Goal: Task Accomplishment & Management: Check status

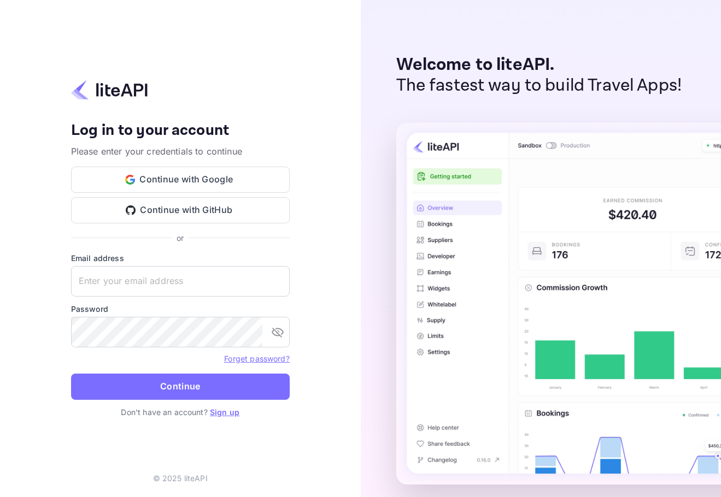
click at [145, 300] on form "Email address ​ Password ​ Forget password? Continue" at bounding box center [180, 330] width 219 height 154
click at [167, 282] on input "text" at bounding box center [180, 281] width 219 height 31
paste input "[EMAIL_ADDRESS][DOMAIN_NAME]"
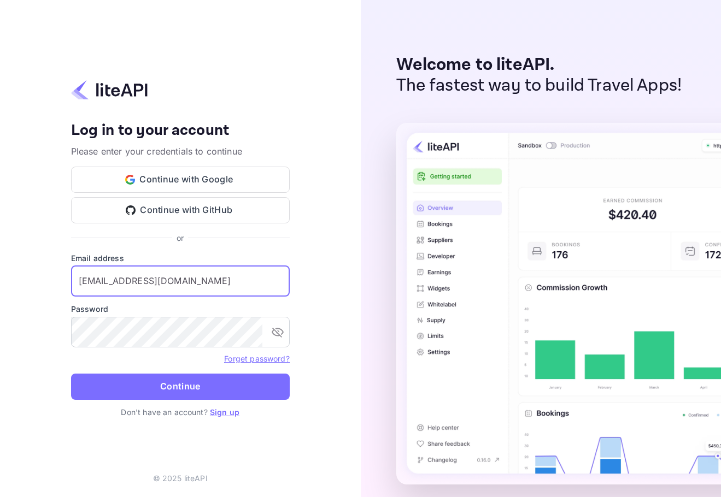
type input "[EMAIL_ADDRESS][DOMAIN_NAME]"
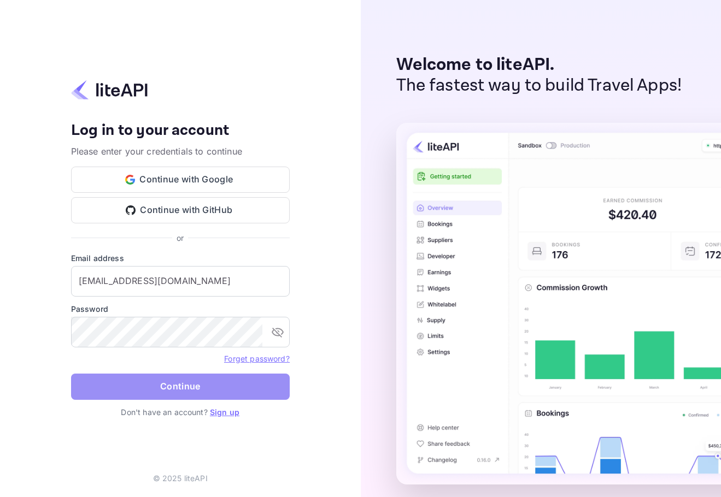
click at [139, 378] on button "Continue" at bounding box center [180, 387] width 219 height 26
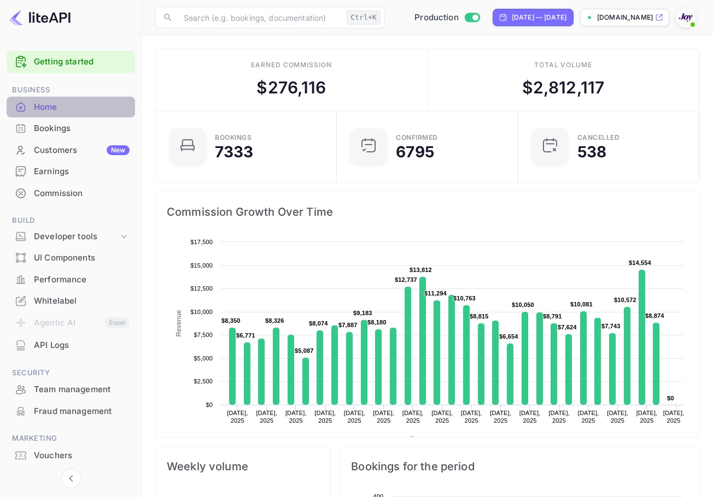
click at [85, 114] on div "Home" at bounding box center [71, 107] width 128 height 21
click at [84, 121] on div "Bookings" at bounding box center [71, 128] width 128 height 21
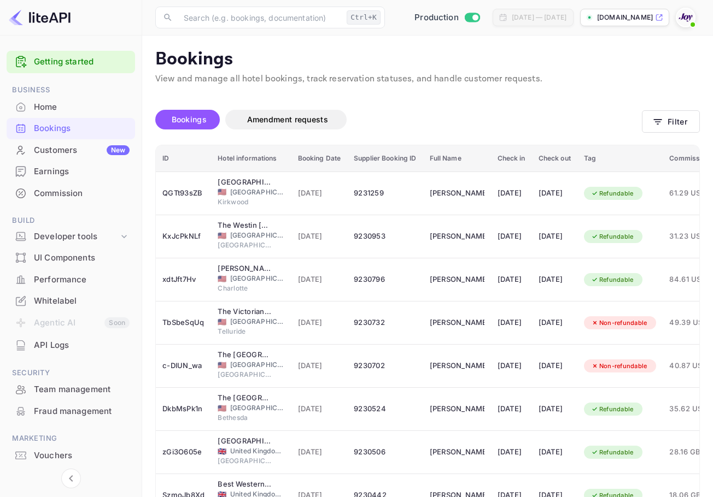
drag, startPoint x: 615, startPoint y: 116, endPoint x: 625, endPoint y: 117, distance: 10.4
click at [615, 116] on div "Bookings Amendment requests" at bounding box center [398, 120] width 486 height 20
click at [668, 120] on button "Filter" at bounding box center [671, 121] width 58 height 22
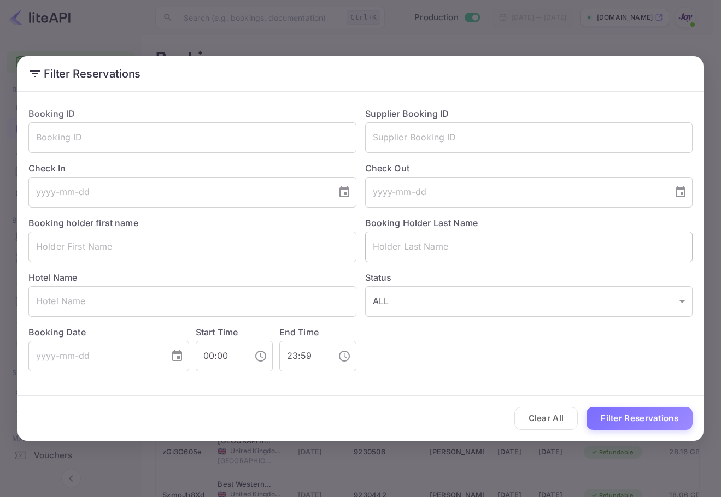
click at [407, 257] on input "text" at bounding box center [529, 247] width 328 height 31
paste input "kobayashi"
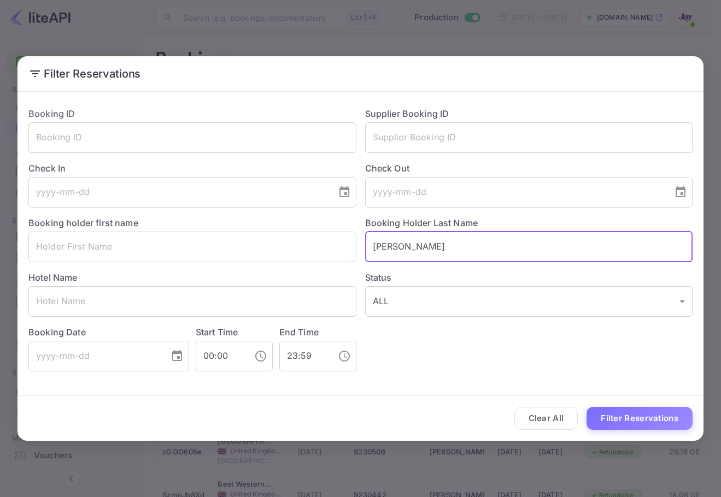
type input "kobayashi"
click at [649, 403] on div "Clear All Filter Reservations" at bounding box center [360, 418] width 686 height 45
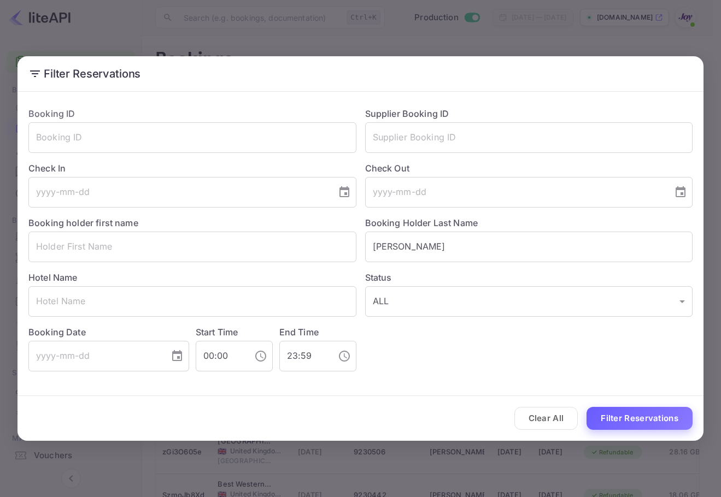
click at [654, 415] on button "Filter Reservations" at bounding box center [639, 419] width 106 height 24
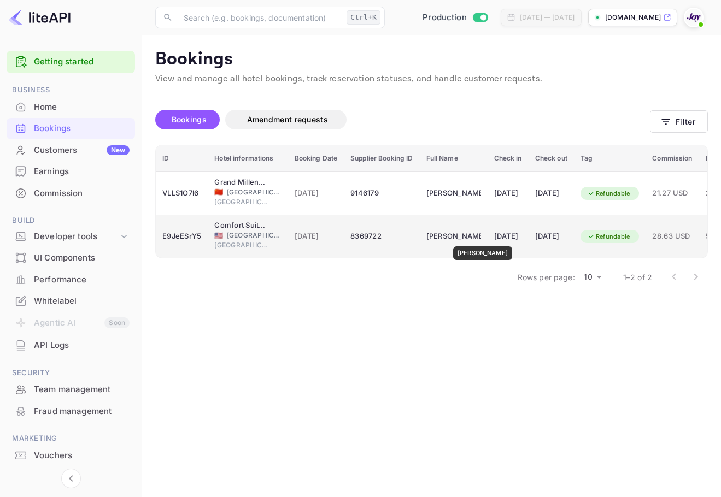
click at [481, 239] on div "Jason Kobayashi" at bounding box center [453, 236] width 55 height 17
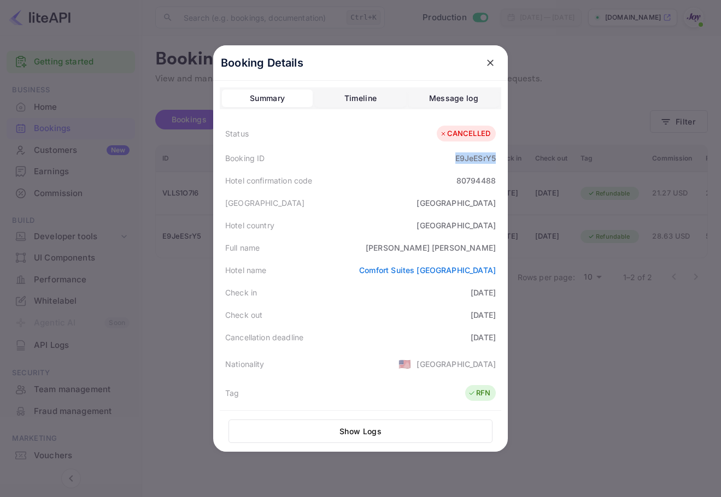
copy div "E9JeESrY5"
drag, startPoint x: 448, startPoint y: 159, endPoint x: 495, endPoint y: 163, distance: 47.2
click at [495, 163] on div "Booking ID E9JeESrY5" at bounding box center [360, 158] width 281 height 22
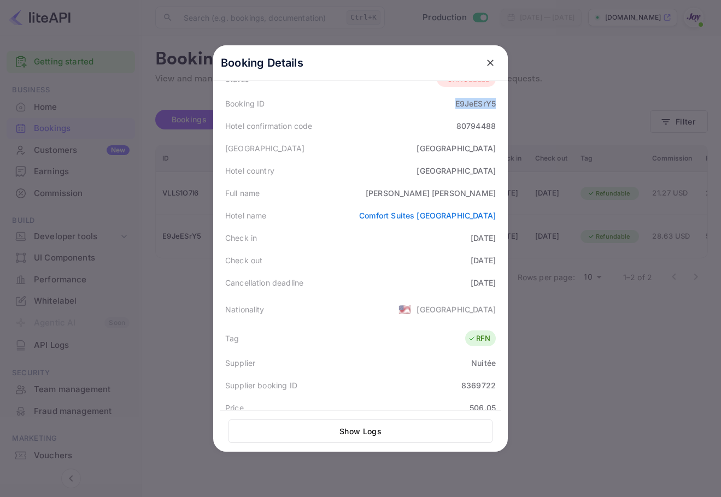
drag, startPoint x: 365, startPoint y: 283, endPoint x: 492, endPoint y: 286, distance: 127.4
click at [492, 286] on div "Cancellation deadline 2025-08-30" at bounding box center [360, 283] width 281 height 22
drag, startPoint x: 494, startPoint y: 286, endPoint x: 437, endPoint y: 287, distance: 56.9
click at [437, 287] on div "Cancellation deadline 2025-08-30" at bounding box center [360, 283] width 281 height 22
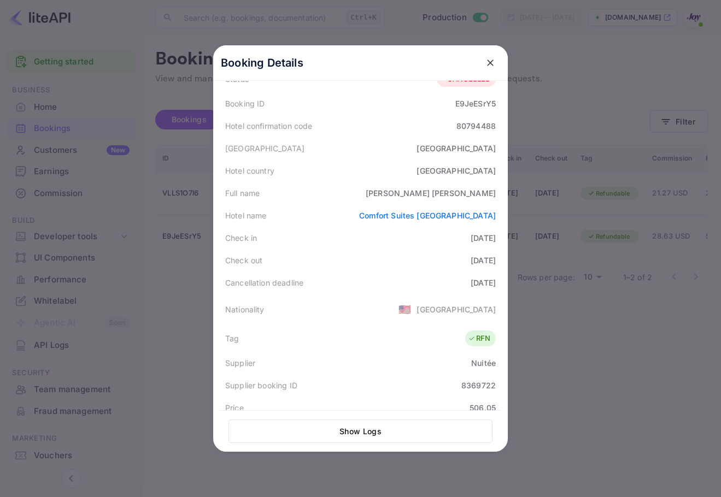
click at [437, 286] on div "Cancellation deadline 2025-08-30" at bounding box center [360, 283] width 281 height 22
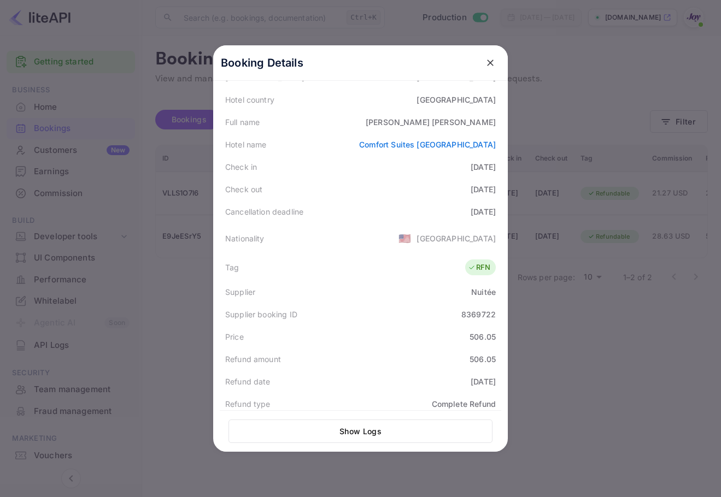
scroll to position [219, 0]
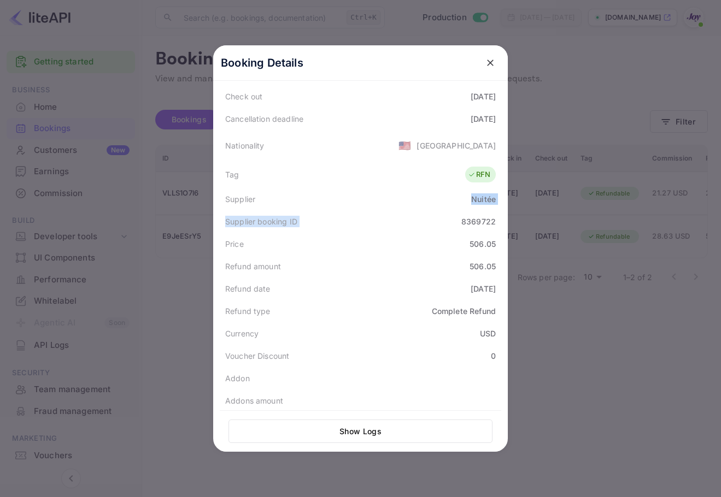
drag, startPoint x: 457, startPoint y: 216, endPoint x: 460, endPoint y: 224, distance: 8.1
click at [460, 224] on div "Status CANCELLED Booking ID E9JeESrY5 Hotel confirmation code 80794488 Hotel ci…" at bounding box center [360, 168] width 281 height 533
click at [461, 224] on div "8369722" at bounding box center [478, 221] width 34 height 11
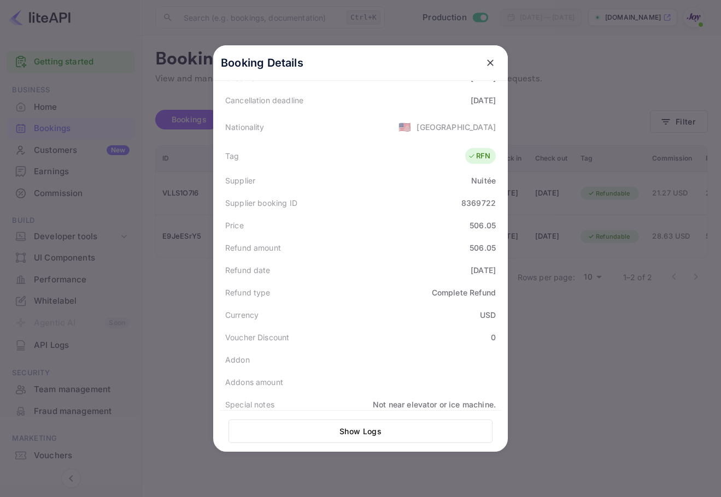
scroll to position [247, 0]
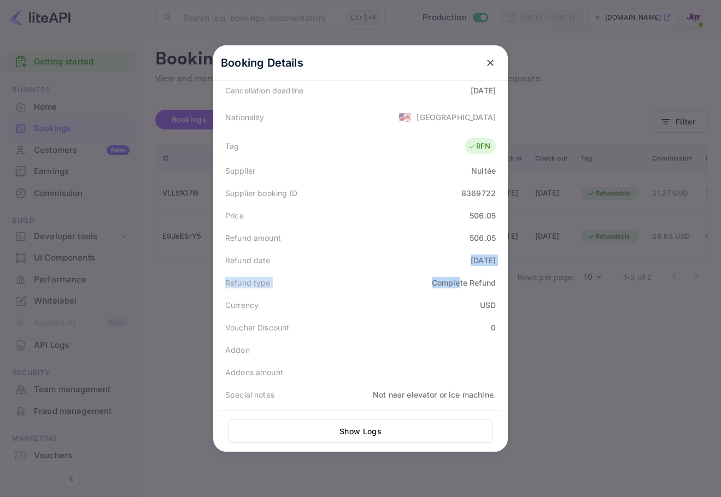
drag, startPoint x: 423, startPoint y: 270, endPoint x: 454, endPoint y: 280, distance: 32.8
click at [454, 280] on div "Status CANCELLED Booking ID E9JeESrY5 Hotel confirmation code 80794488 Hotel ci…" at bounding box center [360, 139] width 281 height 533
click at [455, 281] on div "Complete Refund" at bounding box center [464, 282] width 64 height 11
drag, startPoint x: 488, startPoint y: 62, endPoint x: 511, endPoint y: 61, distance: 23.5
click at [488, 62] on icon "close" at bounding box center [490, 62] width 11 height 11
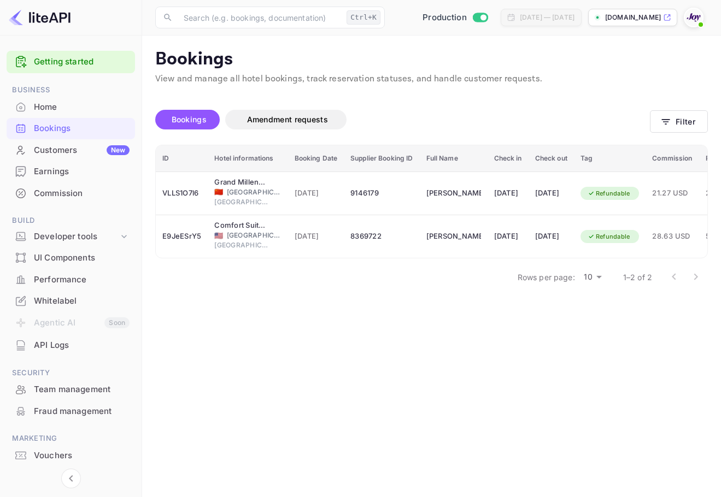
scroll to position [0, 165]
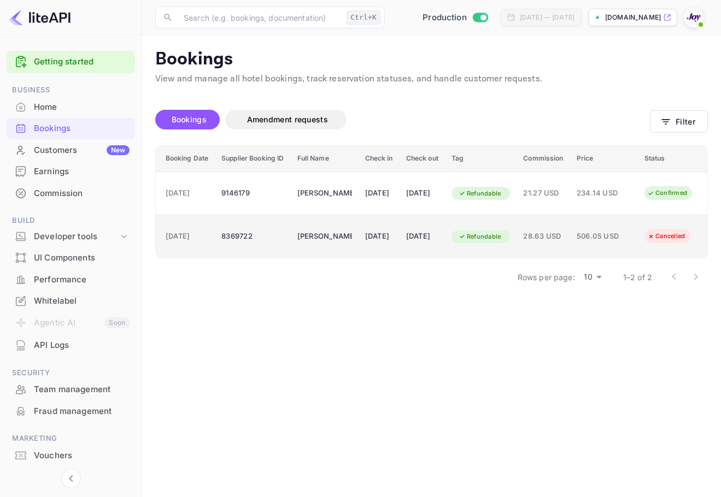
click at [526, 247] on td "28.63 USD" at bounding box center [543, 236] width 53 height 43
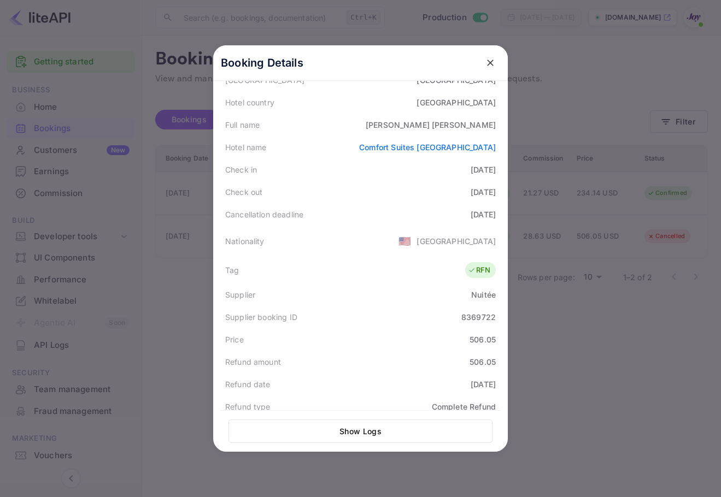
scroll to position [219, 0]
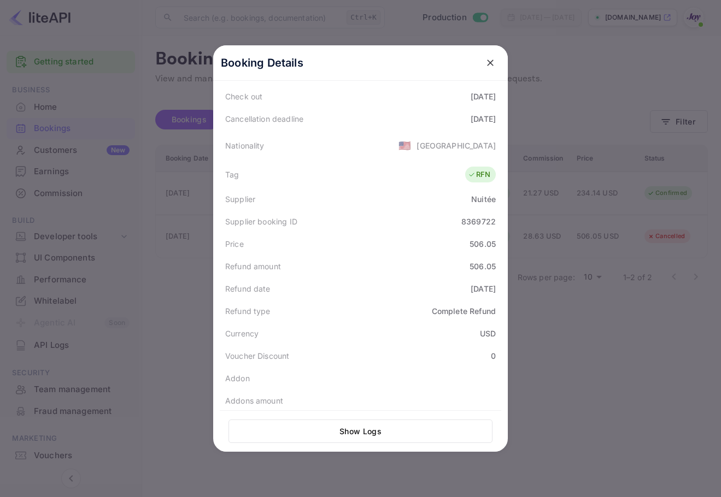
drag, startPoint x: 442, startPoint y: 290, endPoint x: 509, endPoint y: 294, distance: 67.9
click at [508, 294] on div "Booking Details Summary Timeline Message log Status CANCELLED Booking ID E9JeES…" at bounding box center [360, 248] width 295 height 407
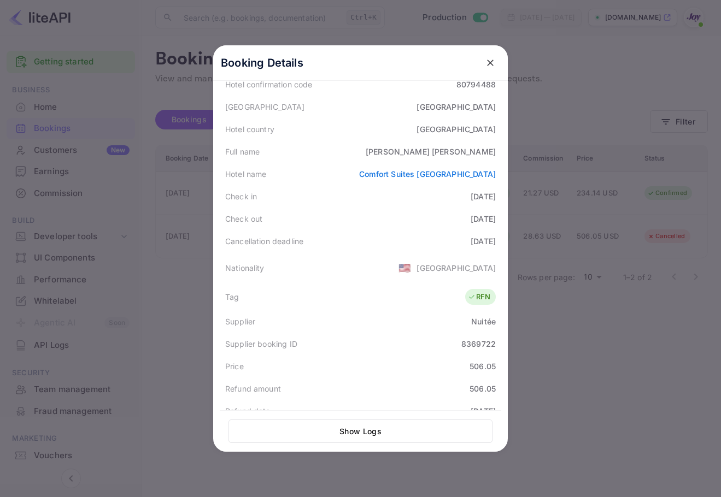
scroll to position [0, 0]
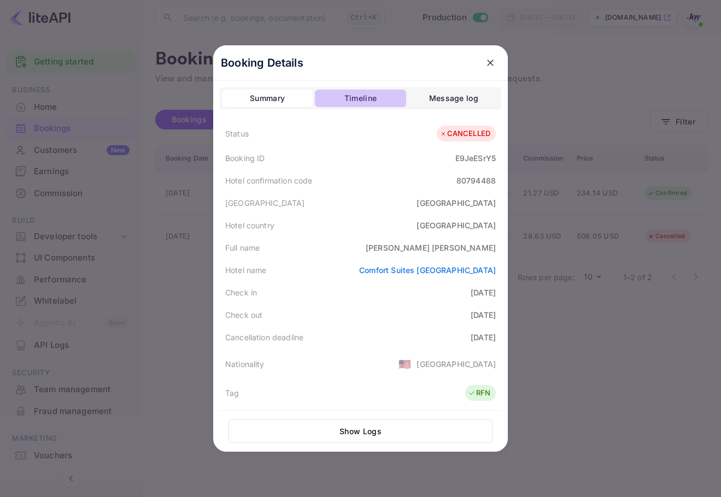
click at [374, 96] on button "Timeline" at bounding box center [360, 98] width 91 height 17
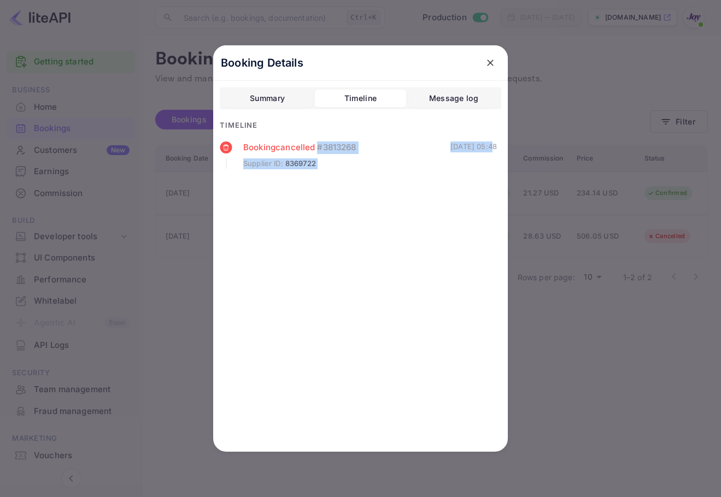
drag, startPoint x: 416, startPoint y: 149, endPoint x: 473, endPoint y: 144, distance: 56.6
click at [473, 144] on div "Booking cancelled # 3813268 Supplier ID : 8369722 17 Jul 2025 05:48" at bounding box center [358, 155] width 277 height 27
click at [394, 174] on div "Booking cancelled # 3813268 Supplier ID : 8369722 17 Jul 2025 05:48" at bounding box center [360, 167] width 281 height 51
drag, startPoint x: 417, startPoint y: 140, endPoint x: 375, endPoint y: 149, distance: 42.9
click at [375, 149] on div "Summary Timeline Message log Timeline Booking cancelled # 3813268 Supplier ID :…" at bounding box center [360, 139] width 281 height 105
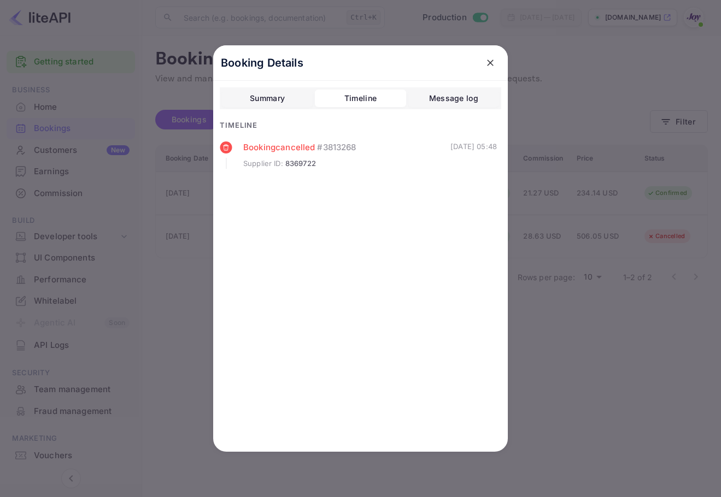
drag, startPoint x: 407, startPoint y: 145, endPoint x: 375, endPoint y: 99, distance: 55.8
click at [499, 184] on div "Booking cancelled # 3813268 Supplier ID : 8369722 17 Jul 2025 05:48" at bounding box center [360, 167] width 281 height 51
click at [269, 93] on div "Summary" at bounding box center [267, 98] width 35 height 13
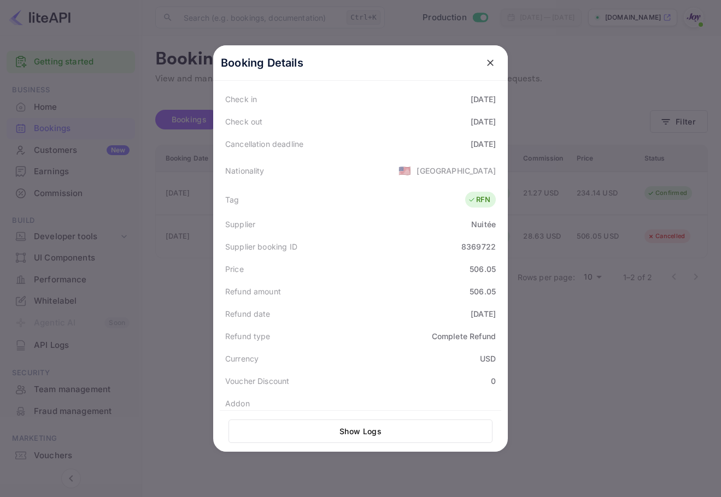
scroll to position [219, 0]
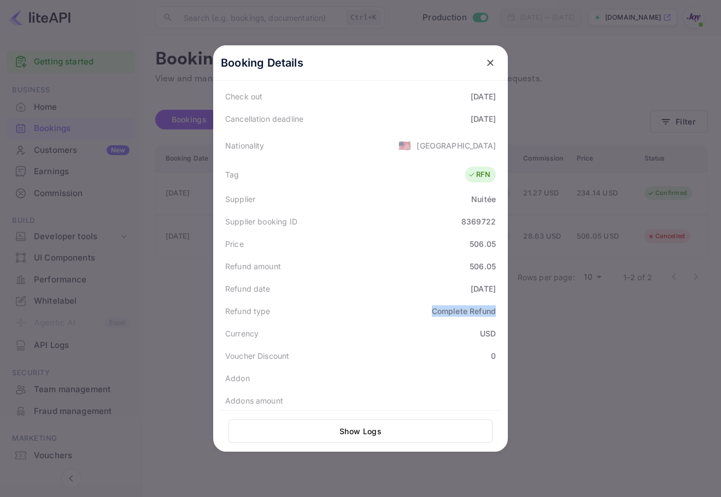
drag, startPoint x: 440, startPoint y: 309, endPoint x: 494, endPoint y: 314, distance: 53.8
click at [494, 314] on div "Refund type Complete Refund" at bounding box center [360, 311] width 281 height 22
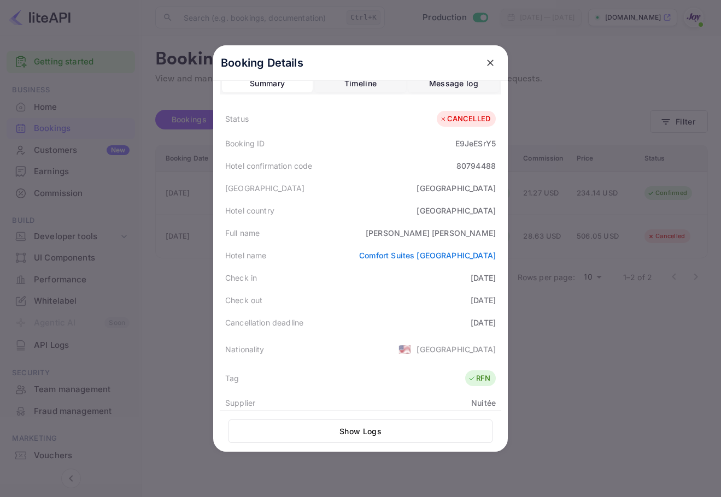
scroll to position [0, 0]
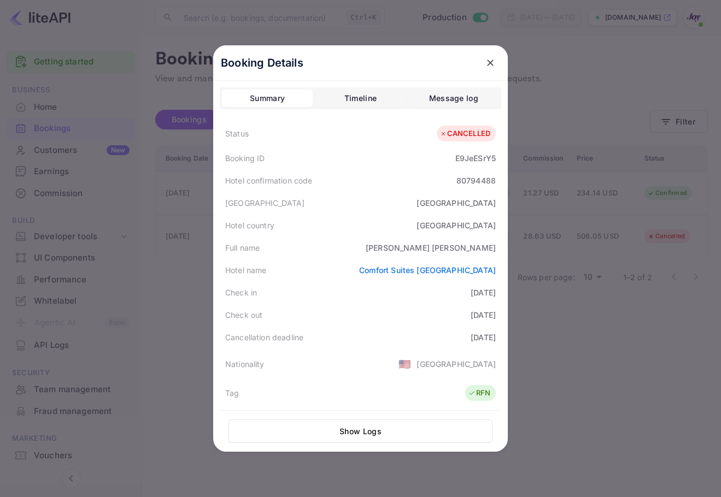
click at [338, 92] on button "Timeline" at bounding box center [360, 98] width 91 height 17
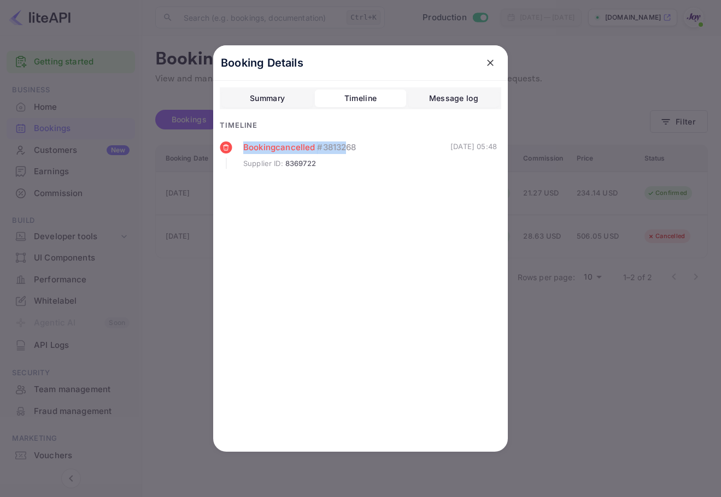
drag, startPoint x: 350, startPoint y: 146, endPoint x: 236, endPoint y: 142, distance: 114.9
click at [236, 142] on div "Booking cancelled # 3813268 Supplier ID : 8369722 17 Jul 2025 05:48" at bounding box center [358, 155] width 277 height 27
click at [426, 181] on div "Booking cancelled # 3813268 Supplier ID : 8369722 17 Jul 2025 05:48" at bounding box center [360, 167] width 281 height 51
drag, startPoint x: 320, startPoint y: 146, endPoint x: 259, endPoint y: 140, distance: 61.0
click at [258, 140] on div "Summary Timeline Message log Timeline Booking cancelled # 3813268 Supplier ID :…" at bounding box center [360, 139] width 281 height 105
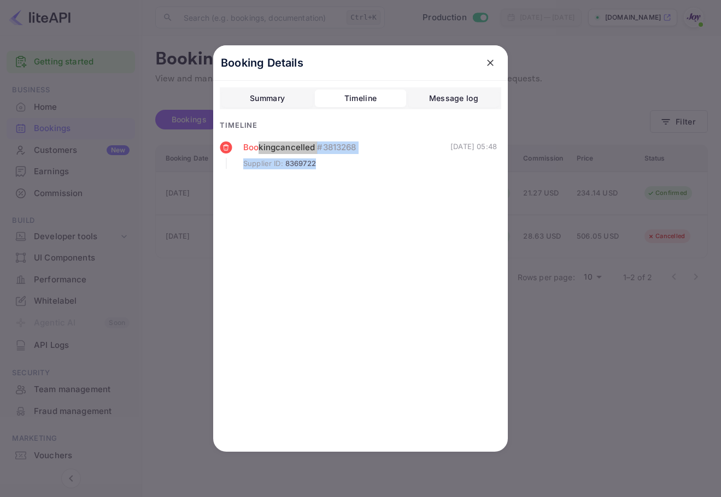
click at [485, 59] on icon "close" at bounding box center [490, 62] width 11 height 11
